Goal: Task Accomplishment & Management: Use online tool/utility

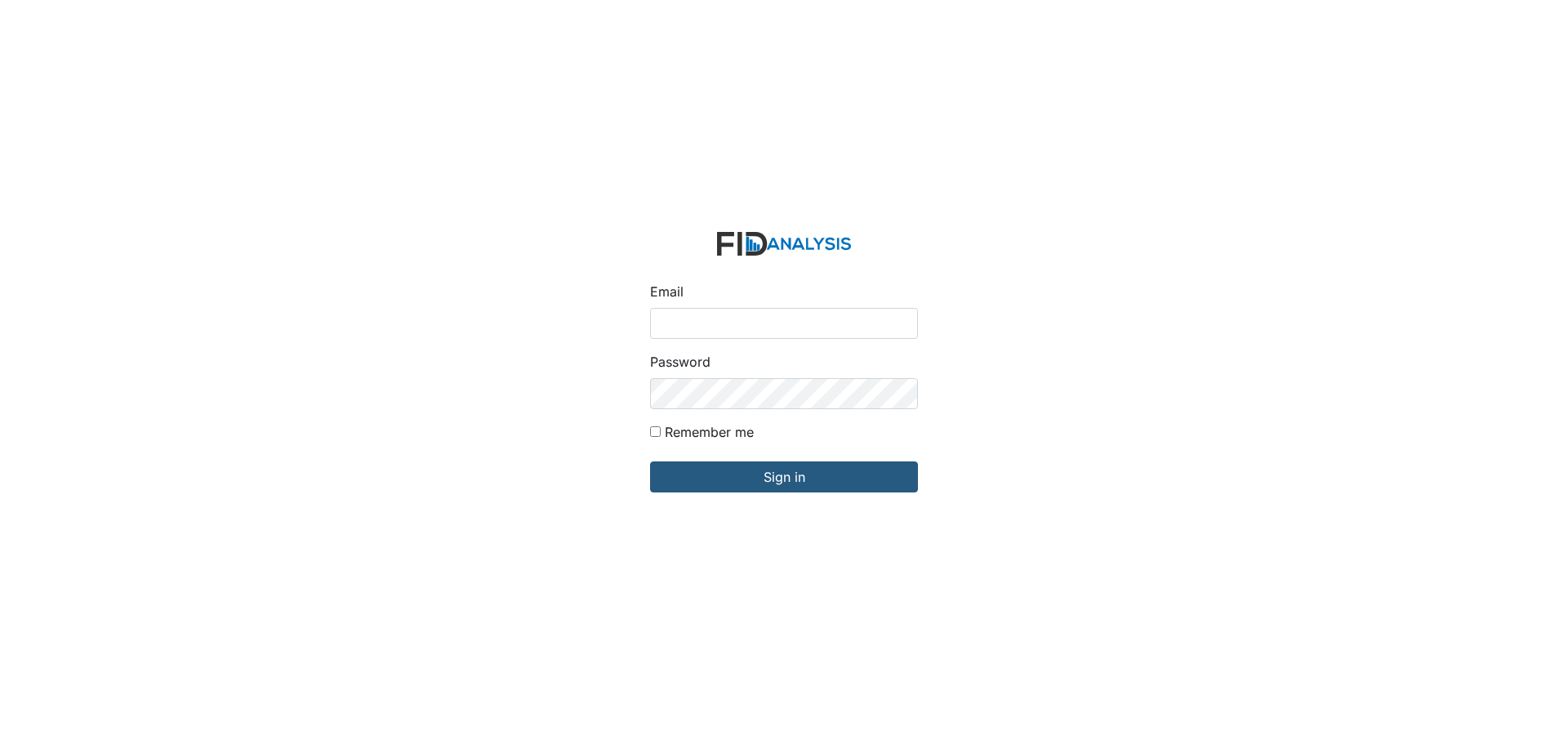
click at [677, 317] on input "Email" at bounding box center [784, 323] width 268 height 31
type input "[EMAIL_ADDRESS][DOMAIN_NAME]"
click at [650, 462] on input "Sign in" at bounding box center [784, 477] width 268 height 31
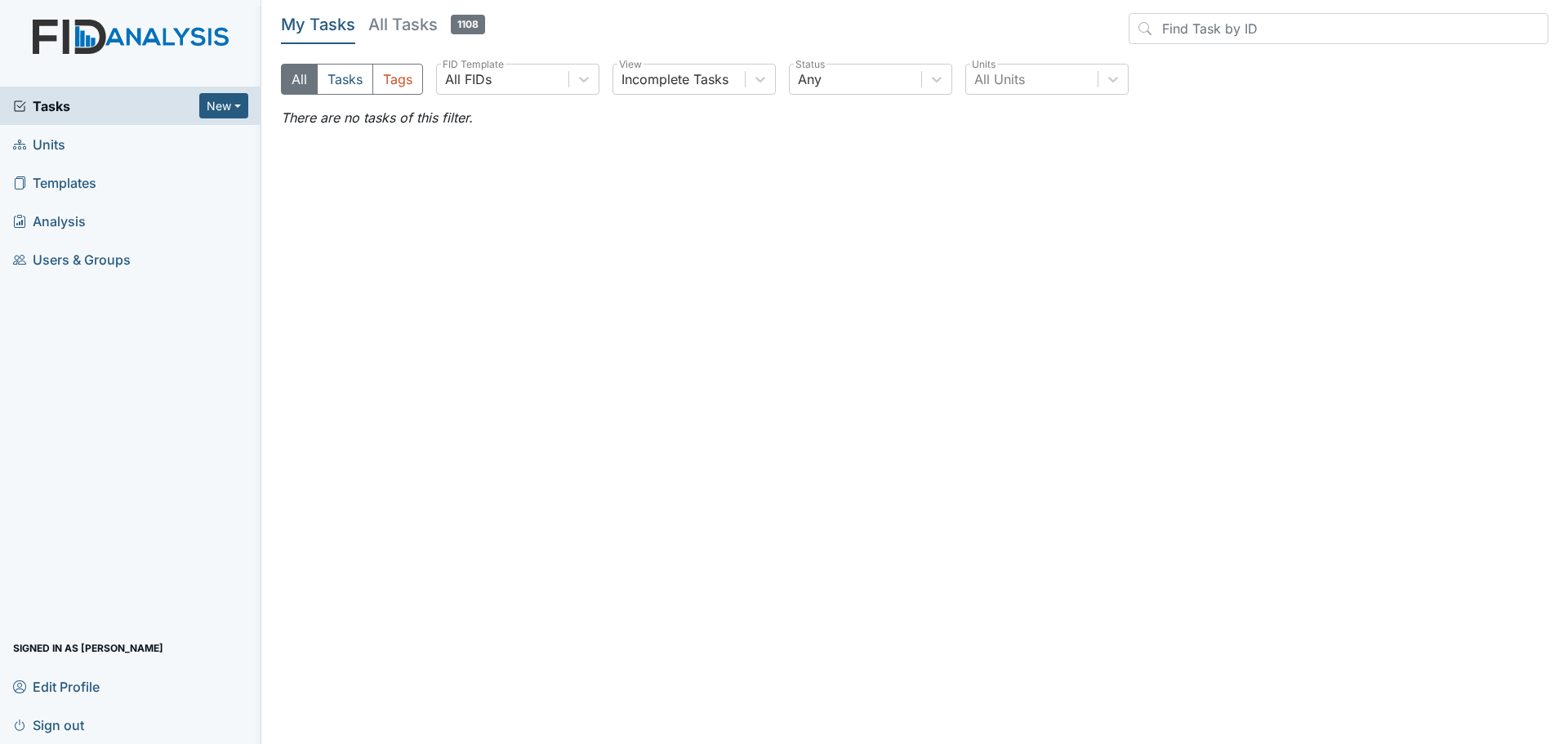
click at [43, 148] on span "Units" at bounding box center [39, 144] width 52 height 26
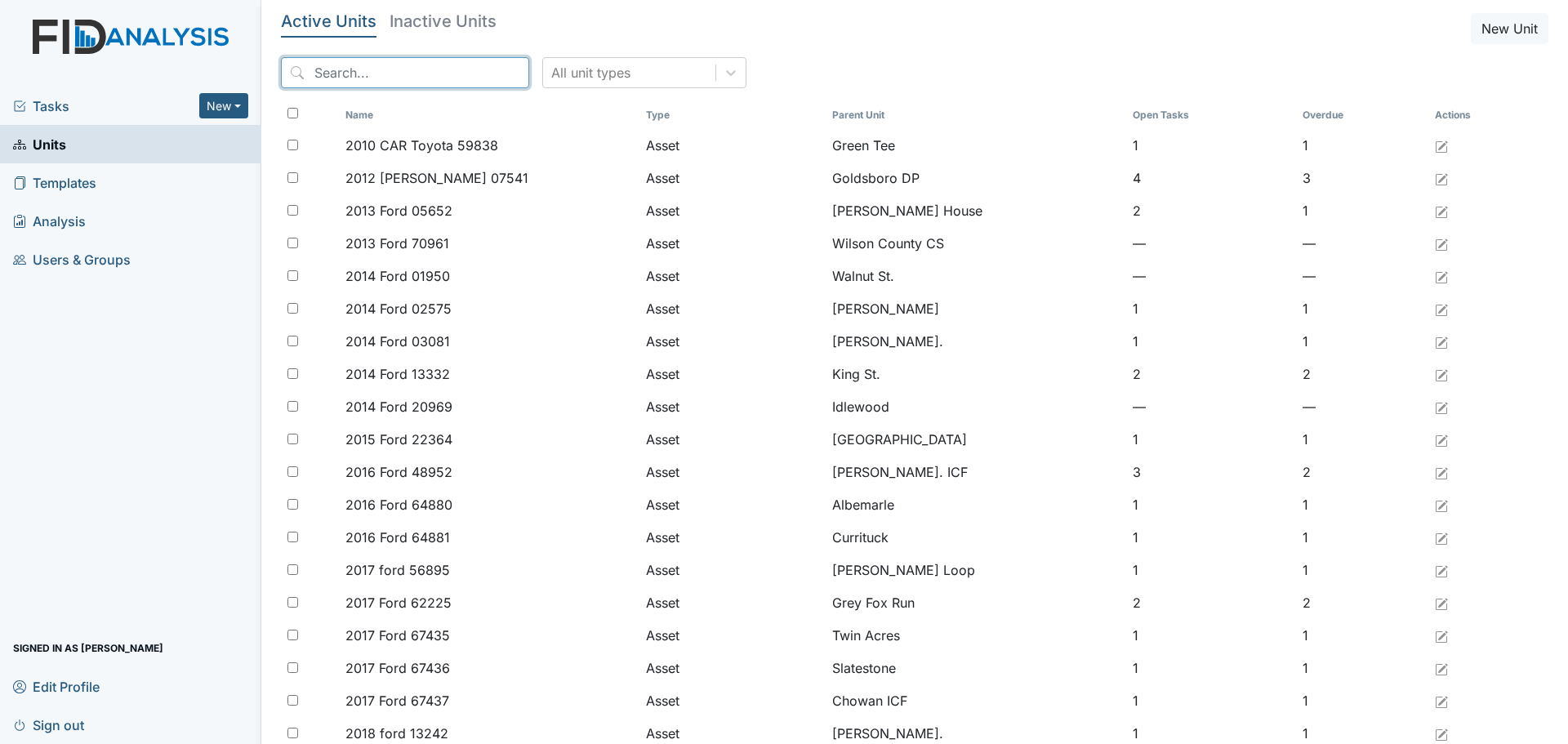
click at [379, 83] on input "search" at bounding box center [405, 72] width 249 height 31
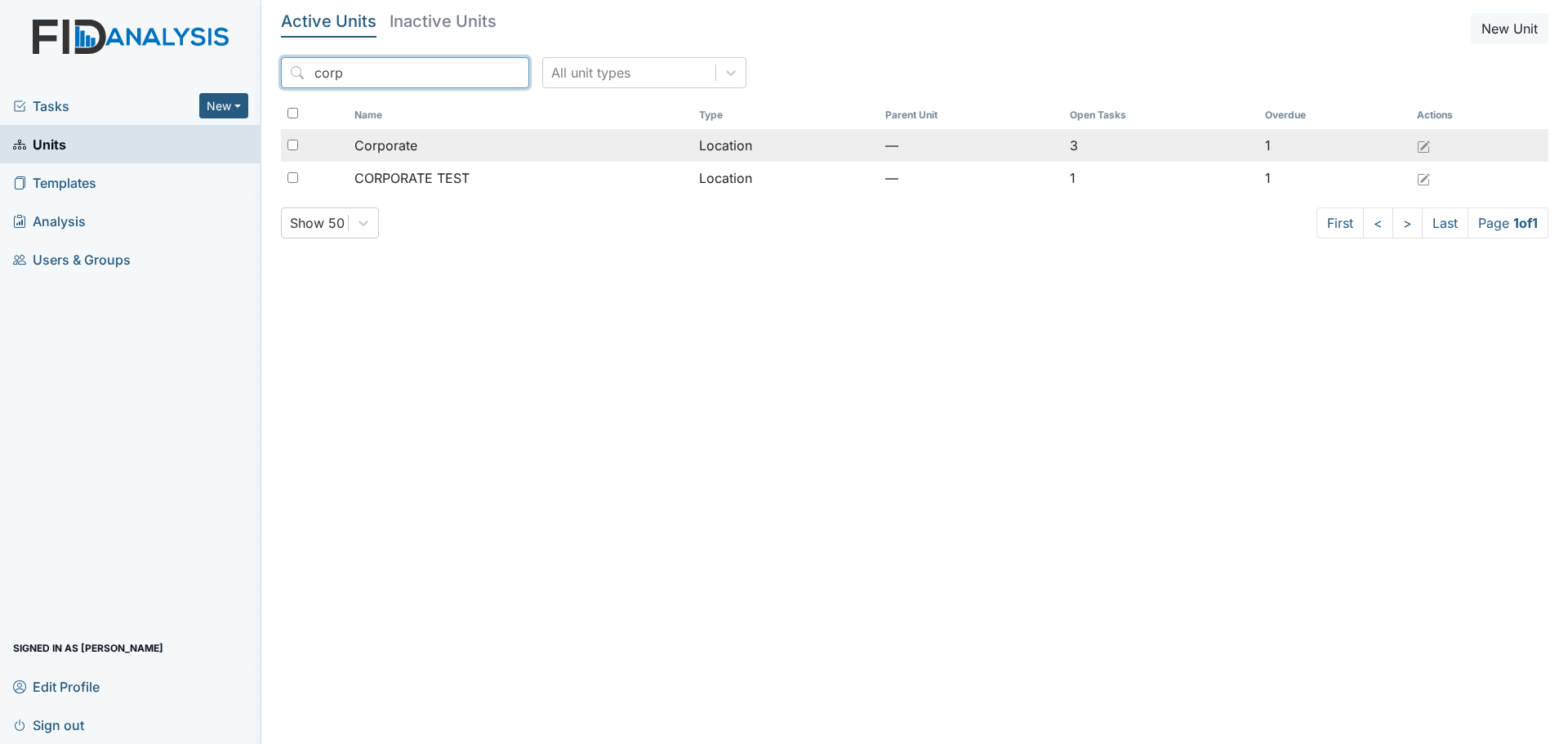
type input "corp"
click at [446, 150] on div "Corporate" at bounding box center [520, 145] width 332 height 19
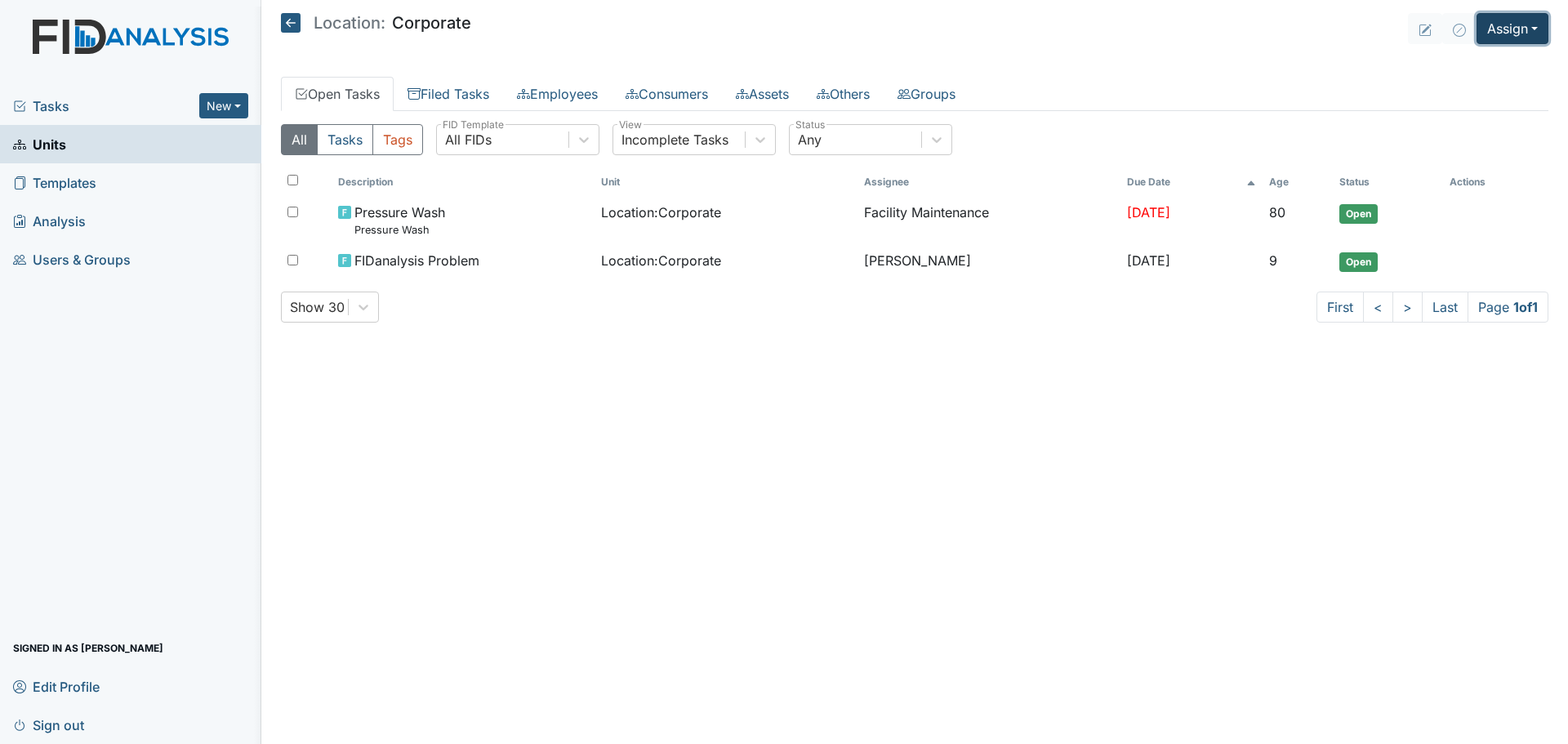
click at [1510, 23] on button "Assign" at bounding box center [1512, 28] width 72 height 31
click at [1477, 93] on link "Assign Inspection" at bounding box center [1473, 93] width 147 height 26
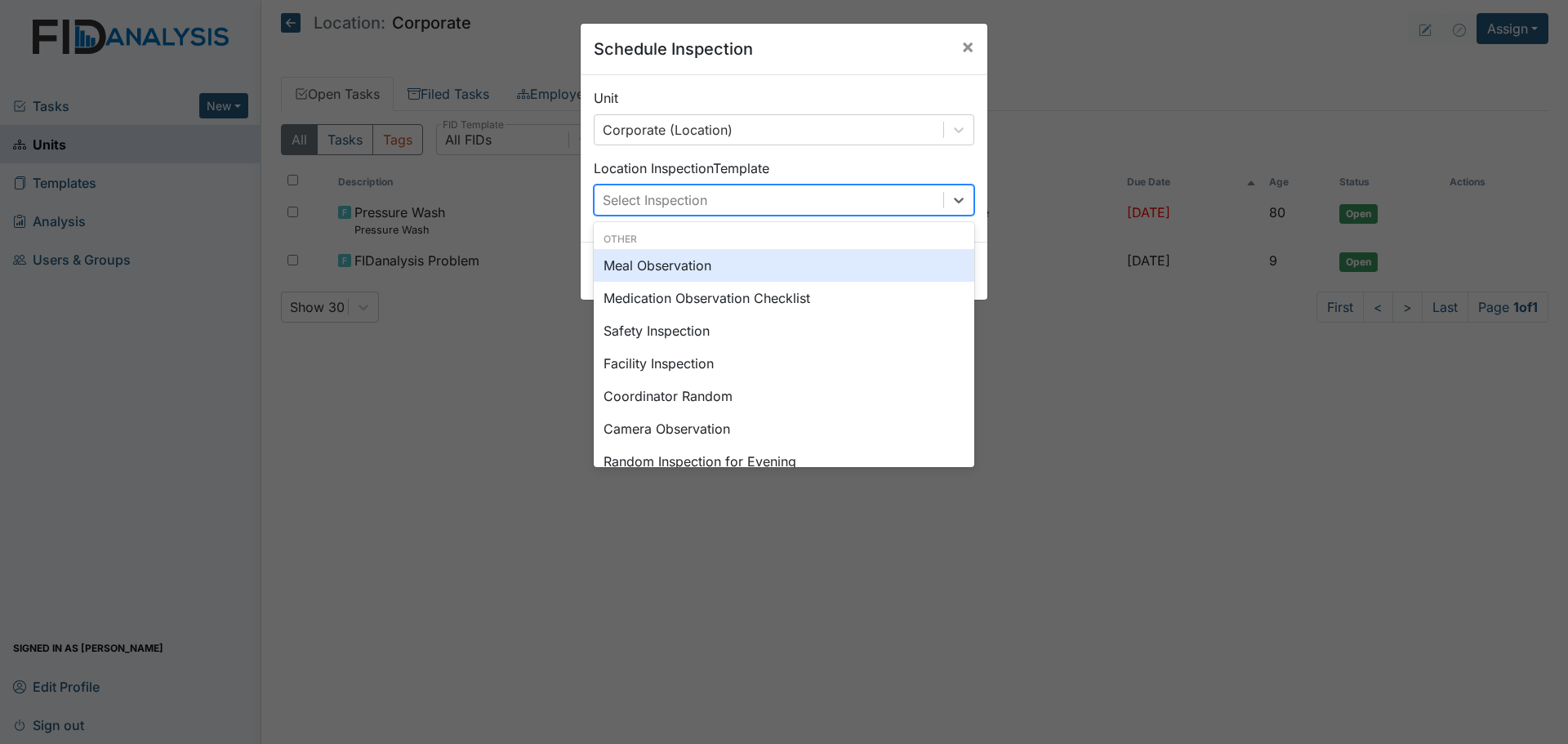
click at [722, 205] on div "Select Inspection" at bounding box center [769, 199] width 349 height 29
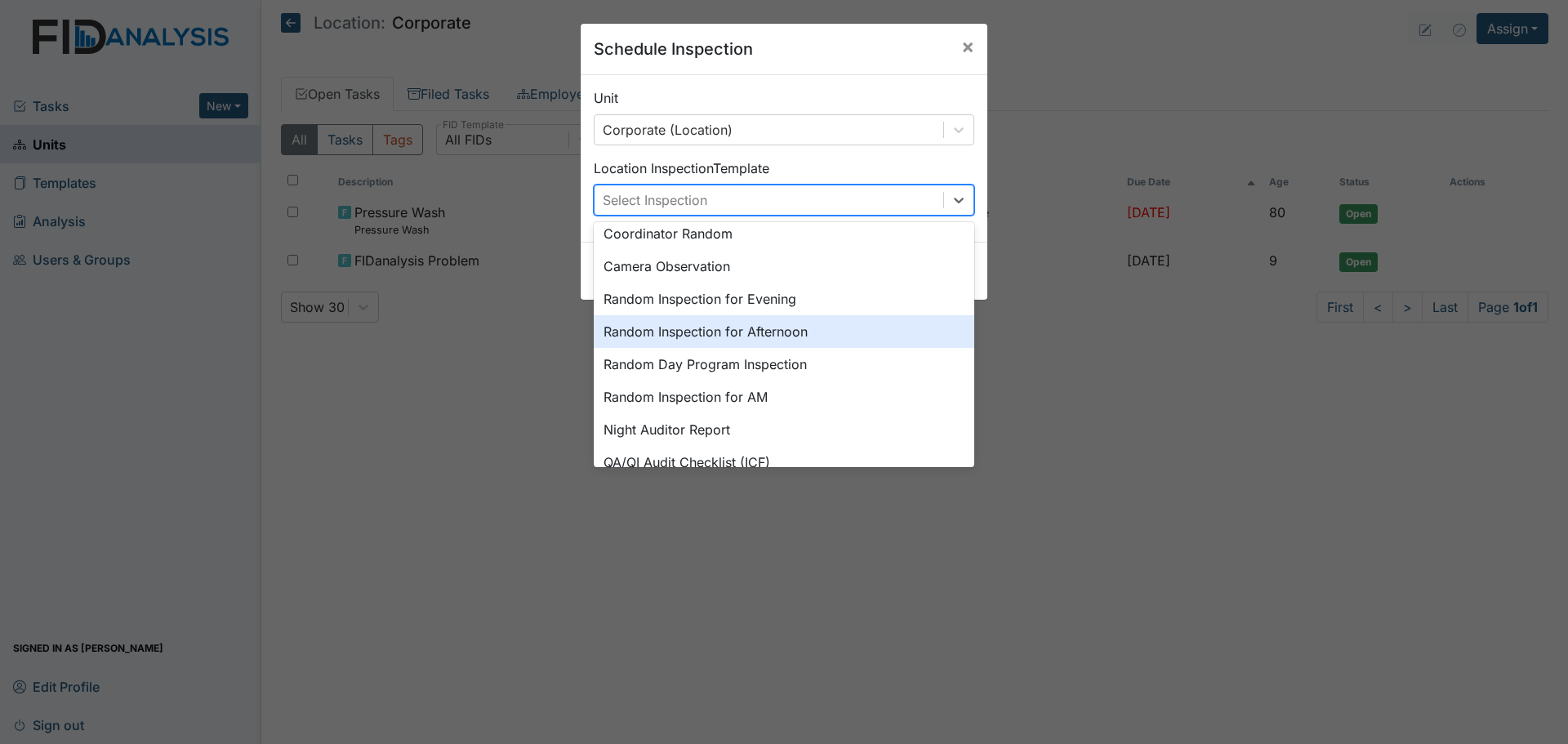
scroll to position [163, 0]
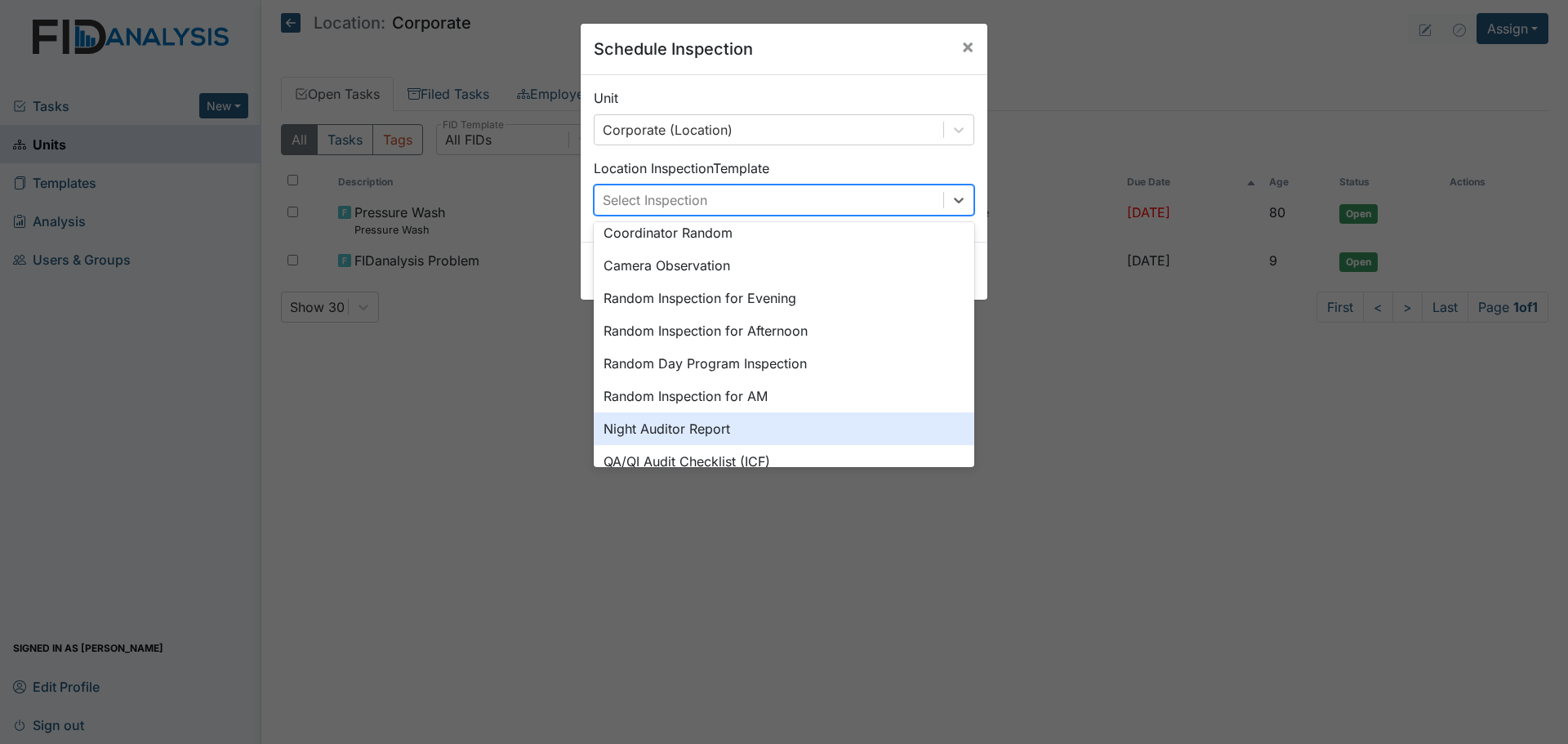
click at [755, 427] on div "Night Auditor Report" at bounding box center [784, 428] width 381 height 33
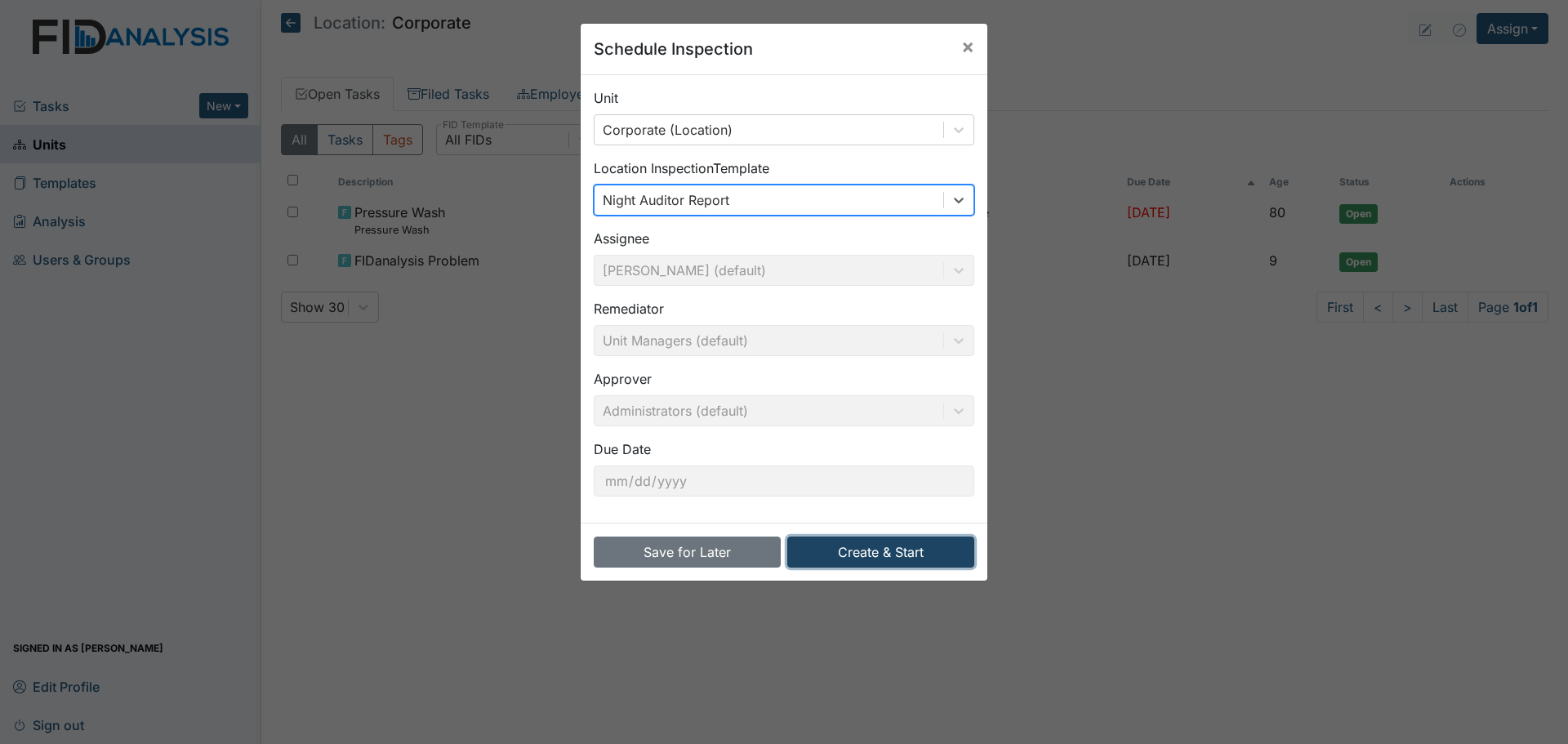
click at [888, 547] on button "Create & Start" at bounding box center [881, 552] width 187 height 31
